Goal: Obtain resource: Download file/media

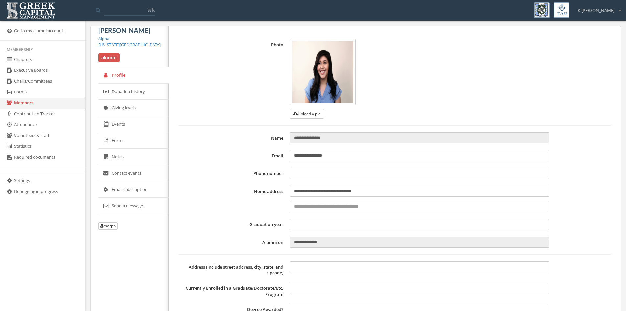
type input "**********"
click at [16, 92] on link "Forms" at bounding box center [42, 92] width 85 height 11
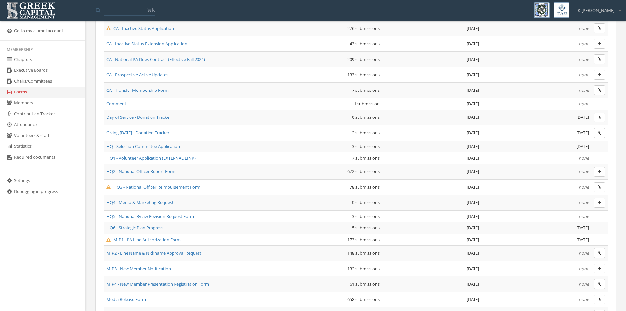
scroll to position [164, 0]
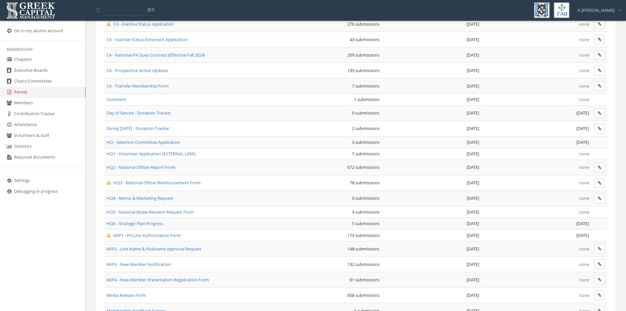
click at [147, 234] on span "MIP1 - PA Line Authorization Form" at bounding box center [144, 235] width 74 height 6
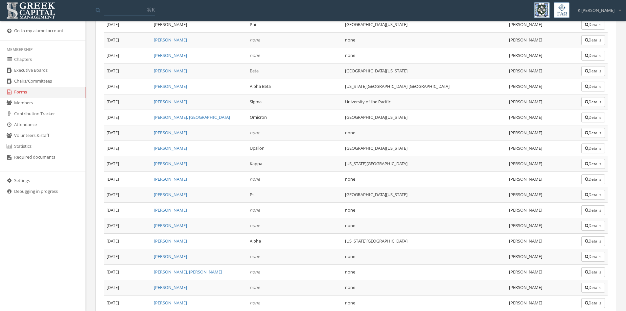
scroll to position [2728, 0]
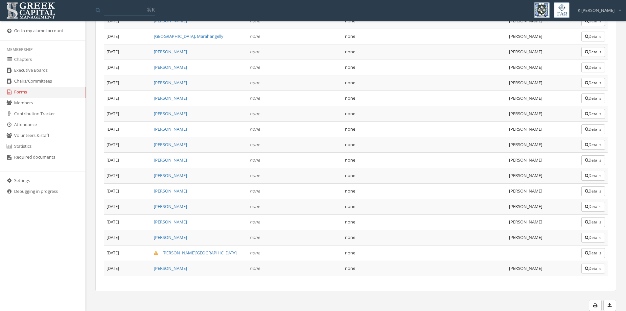
click at [590, 272] on button "Details" at bounding box center [594, 268] width 24 height 10
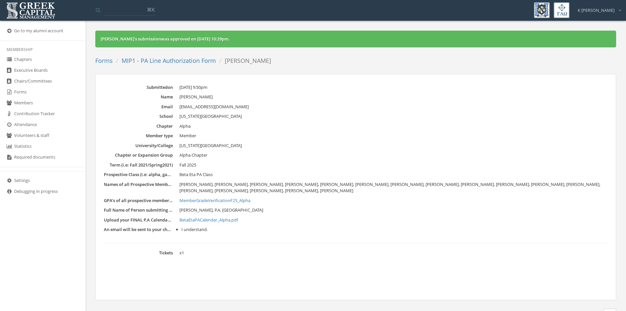
click at [211, 201] on link "MemberGradeVerificationF25_Alpha" at bounding box center [393, 200] width 428 height 7
click at [212, 220] on link "BetaEtaPACalendar_Alpha.pdf" at bounding box center [393, 220] width 428 height 7
